Goal: Find contact information: Find contact information

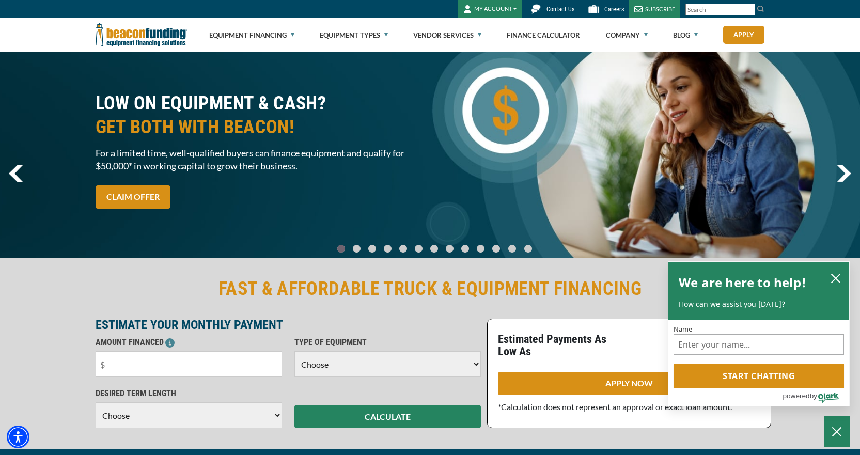
click at [557, 8] on span "Contact Us" at bounding box center [561, 9] width 28 height 7
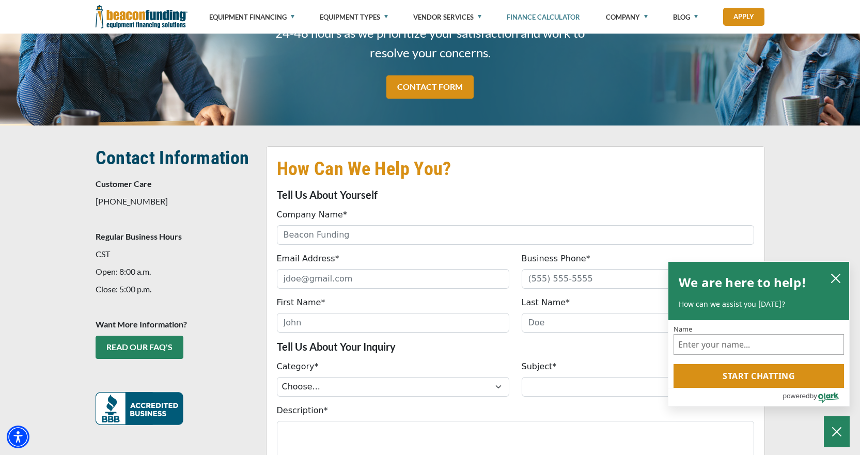
scroll to position [103, 0]
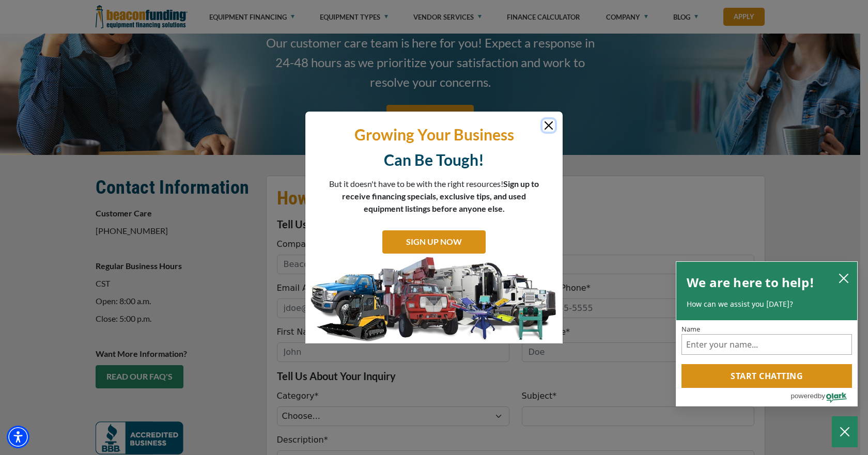
click at [549, 122] on button "Close" at bounding box center [549, 125] width 12 height 12
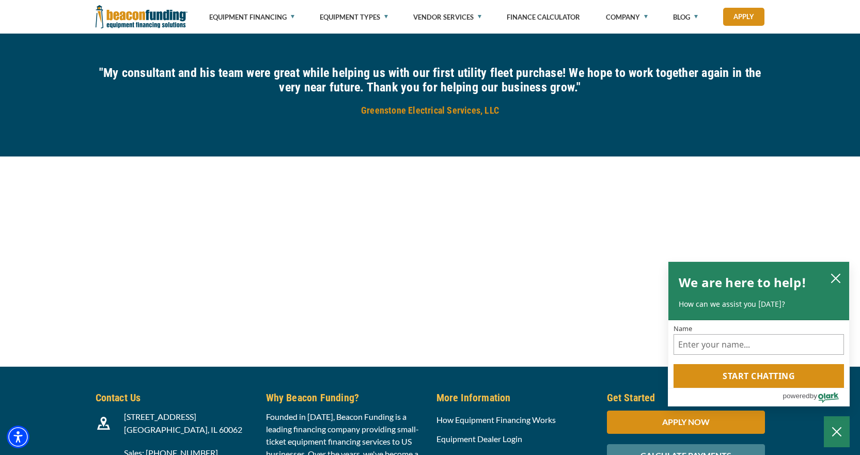
scroll to position [1122, 0]
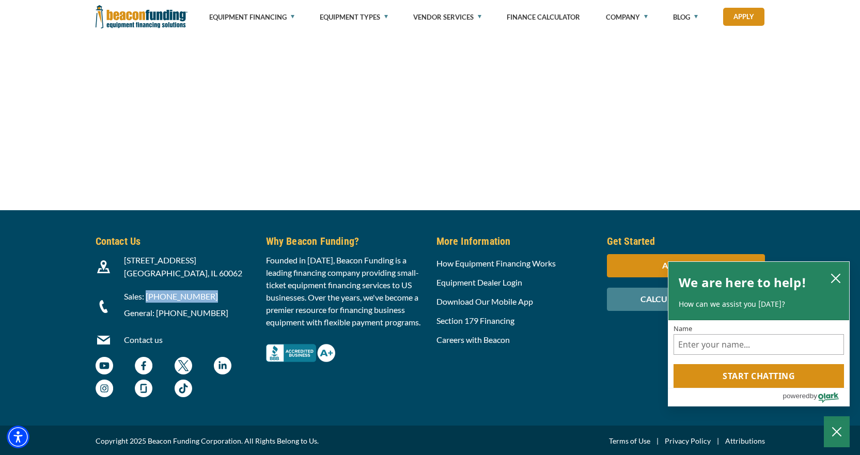
drag, startPoint x: 204, startPoint y: 297, endPoint x: 146, endPoint y: 297, distance: 57.4
click at [146, 297] on p "Sales: [PHONE_NUMBER]" at bounding box center [189, 296] width 130 height 12
drag, startPoint x: 218, startPoint y: 313, endPoint x: 156, endPoint y: 315, distance: 61.5
click at [156, 315] on p "General: [PHONE_NUMBER]" at bounding box center [189, 313] width 130 height 12
